Goal: Contribute content

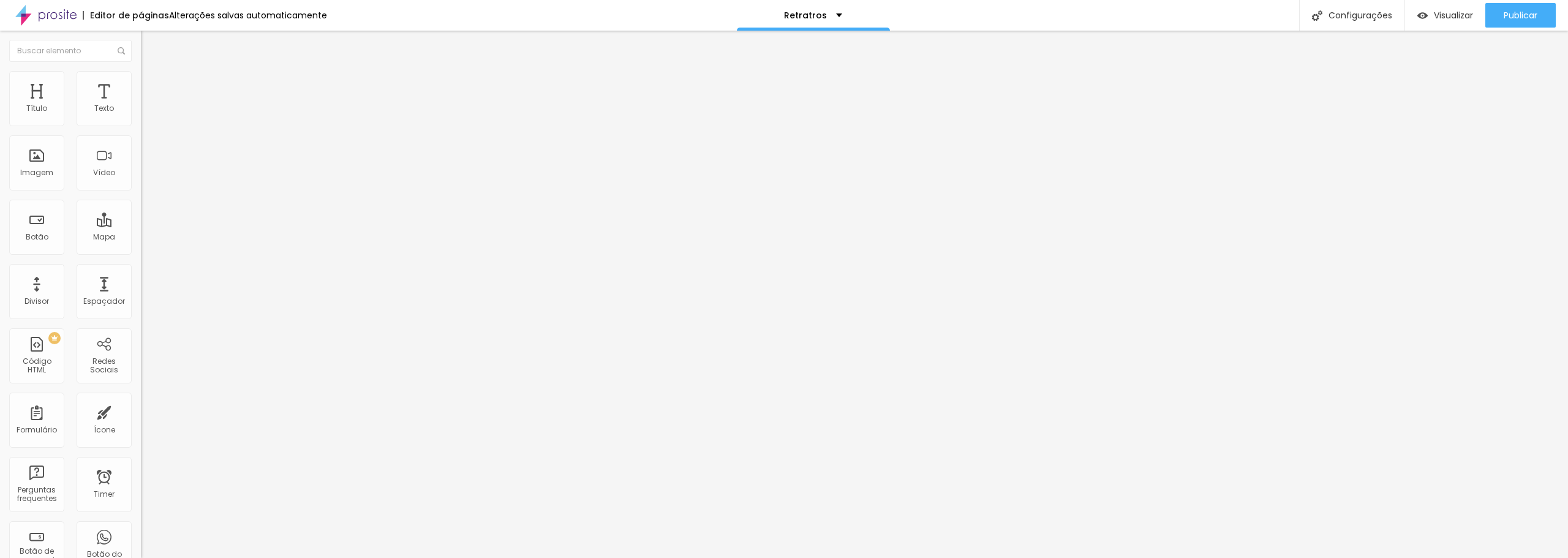
click at [141, 105] on span "Trocar imagem" at bounding box center [174, 100] width 67 height 10
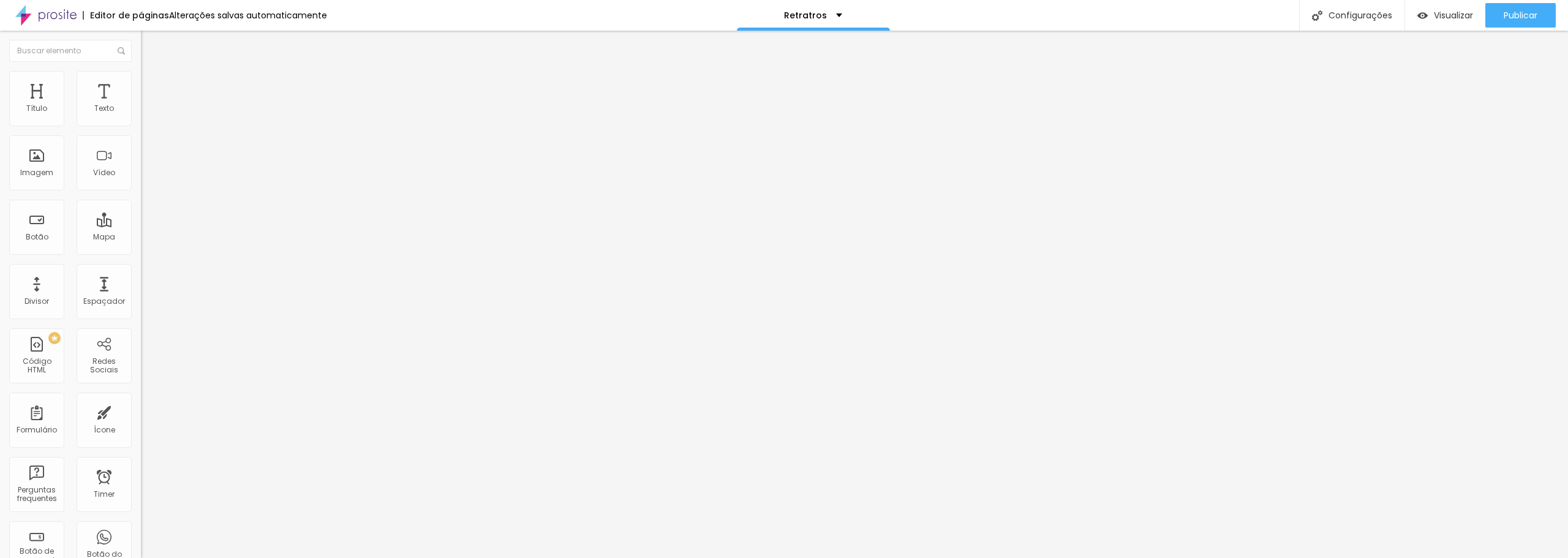
click at [141, 105] on span "Trocar imagem" at bounding box center [174, 100] width 67 height 10
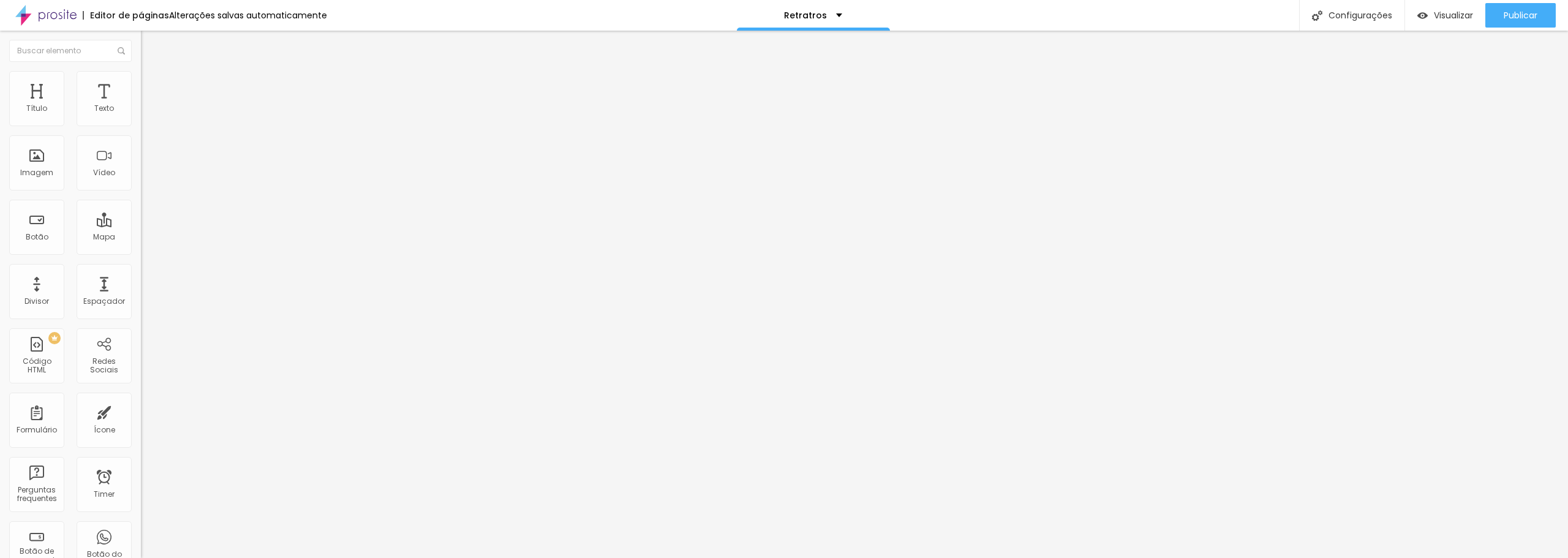
scroll to position [0, 0]
click at [141, 105] on span "Trocar imagem" at bounding box center [174, 100] width 67 height 10
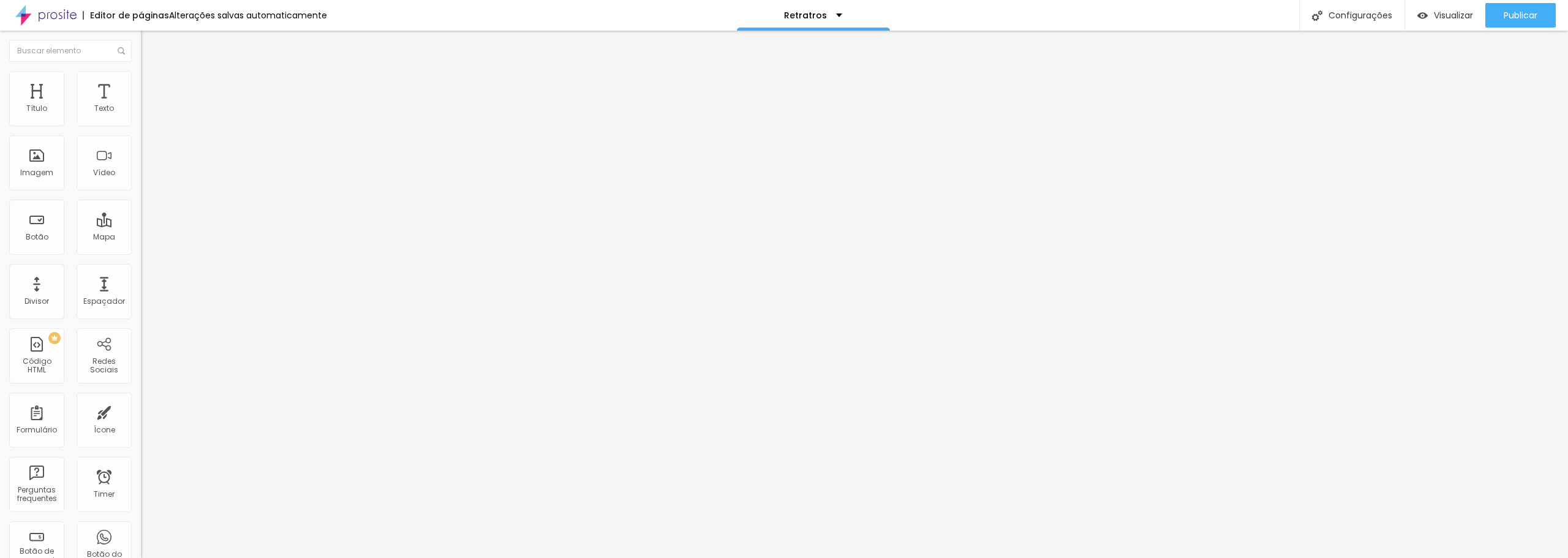
click at [141, 105] on span "Trocar imagem" at bounding box center [174, 100] width 67 height 10
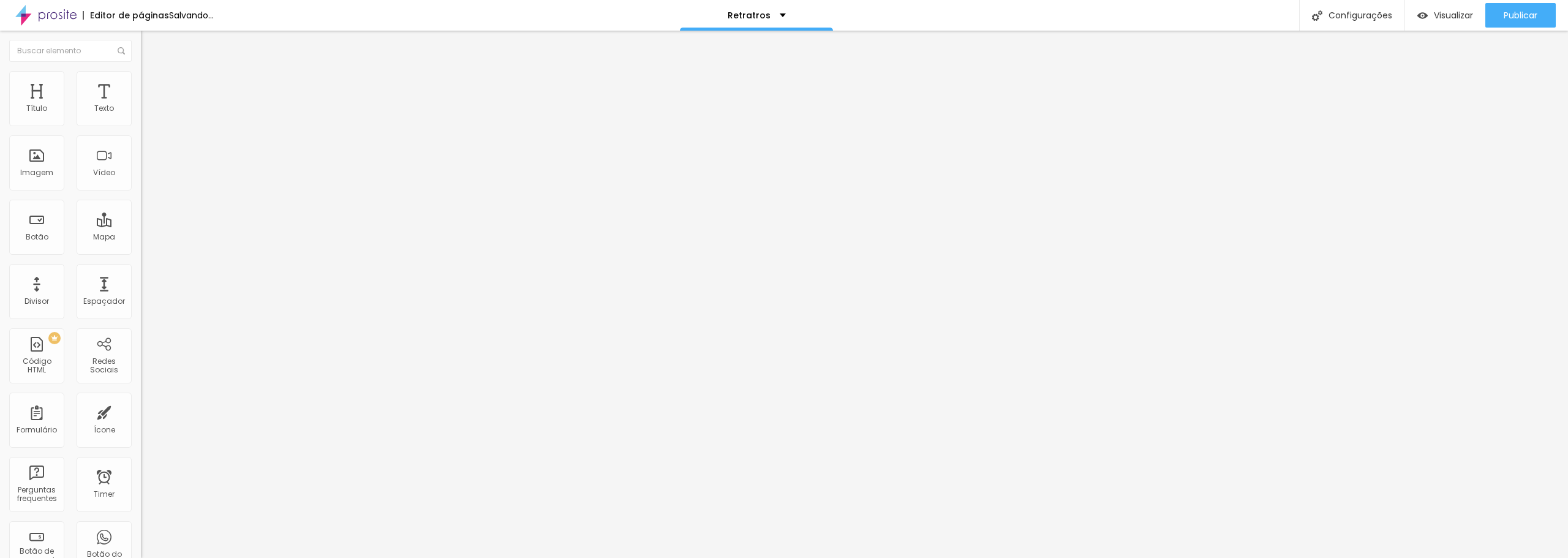
click at [141, 105] on span "Trocar imagem" at bounding box center [174, 100] width 67 height 10
click at [141, 191] on span "1:1 Quadrado" at bounding box center [165, 186] width 48 height 10
click at [141, 224] on div "Original" at bounding box center [211, 220] width 141 height 7
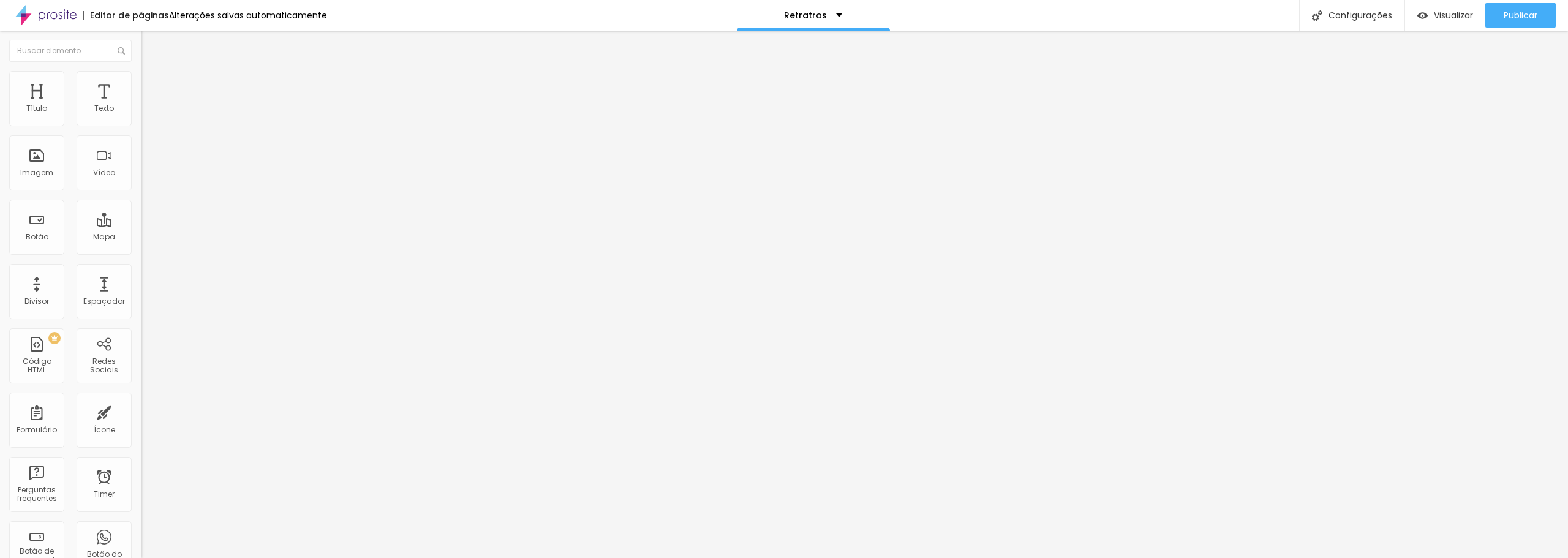
click at [141, 206] on span "Padrão" at bounding box center [154, 201] width 27 height 10
click at [141, 199] on span "Cinema" at bounding box center [156, 193] width 30 height 10
click at [141, 218] on span "Quadrado" at bounding box center [160, 212] width 40 height 10
click at [141, 105] on span "Trocar imagem" at bounding box center [174, 100] width 67 height 10
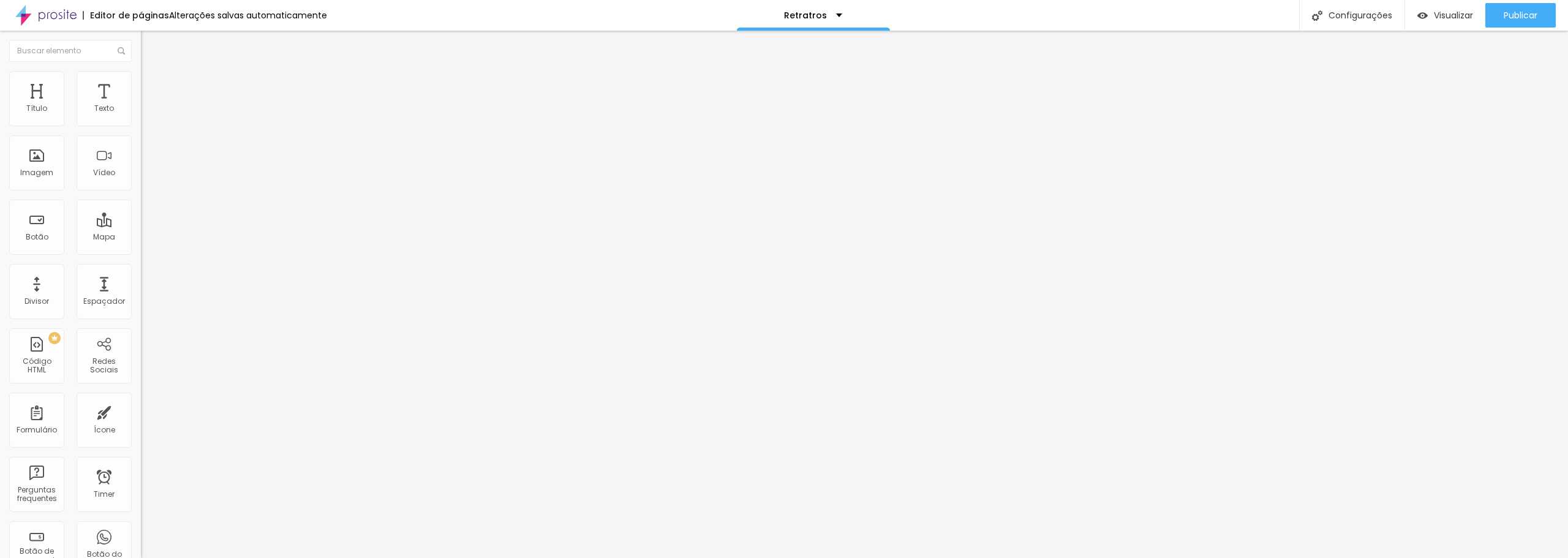
click at [1524, 10] on span "Publicar" at bounding box center [1520, 15] width 33 height 10
